Goal: Book appointment/travel/reservation

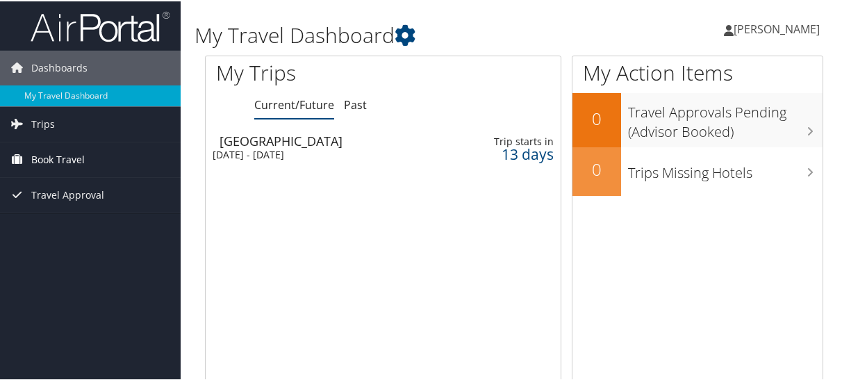
click at [69, 156] on span "Book Travel" at bounding box center [58, 158] width 54 height 35
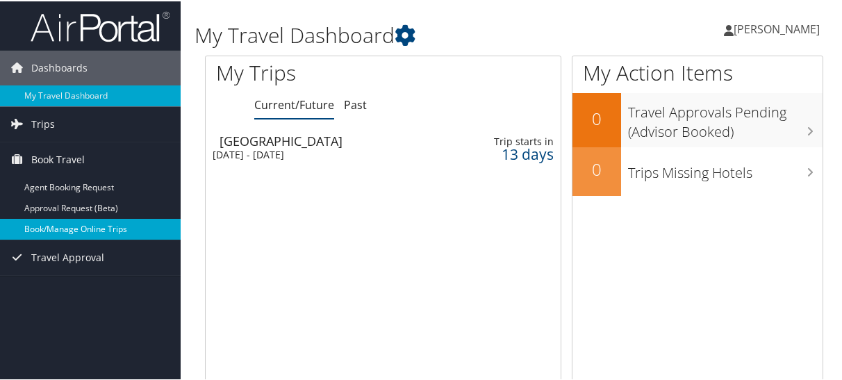
click at [66, 224] on link "Book/Manage Online Trips" at bounding box center [90, 227] width 181 height 21
